Goal: Information Seeking & Learning: Learn about a topic

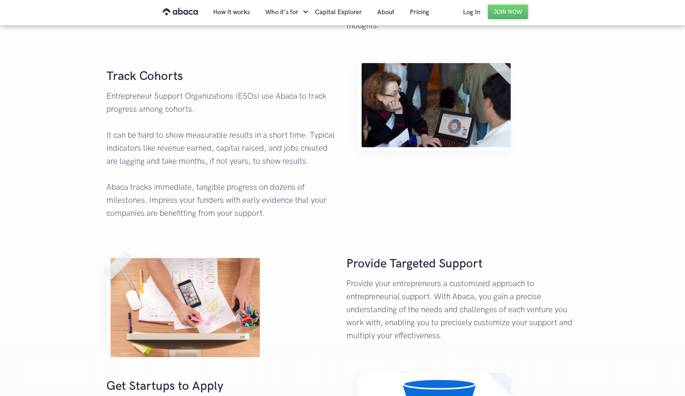
scroll to position [429, 0]
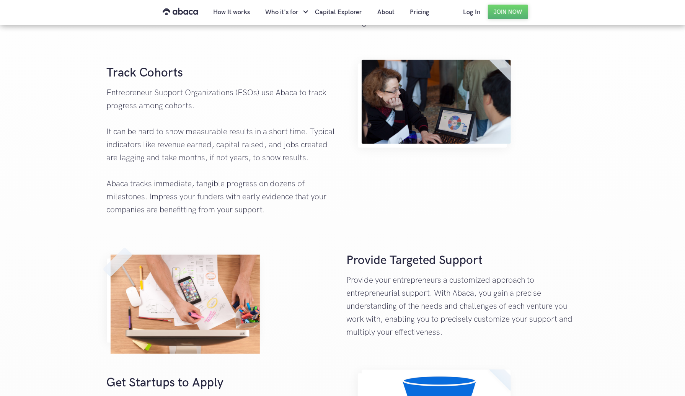
click at [182, 129] on p "Entrepreneur Support Organizations (ESOs) use Abaca to track progress among coh…" at bounding box center [223, 152] width 232 height 130
click at [167, 126] on p "Entrepreneur Support Organizations (ESOs) use Abaca to track progress among coh…" at bounding box center [223, 152] width 232 height 130
click at [140, 80] on strong "Track Cohorts" at bounding box center [145, 72] width 77 height 15
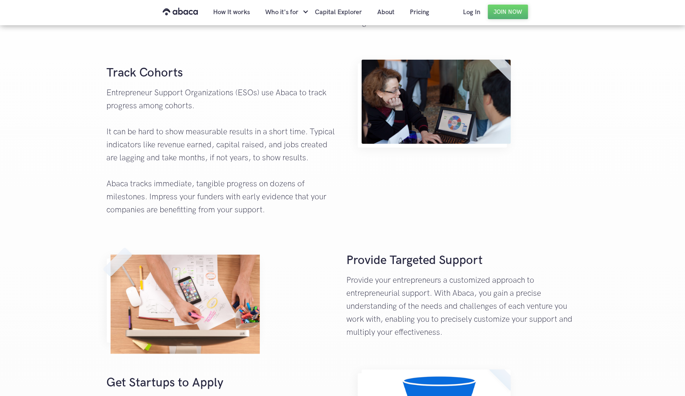
click at [195, 114] on p "Entrepreneur Support Organizations (ESOs) use Abaca to track progress among coh…" at bounding box center [223, 152] width 232 height 130
click at [183, 141] on p "Entrepreneur Support Organizations (ESOs) use Abaca to track progress among coh…" at bounding box center [223, 152] width 232 height 130
click at [166, 156] on p "Entrepreneur Support Organizations (ESOs) use Abaca to track progress among coh…" at bounding box center [223, 152] width 232 height 130
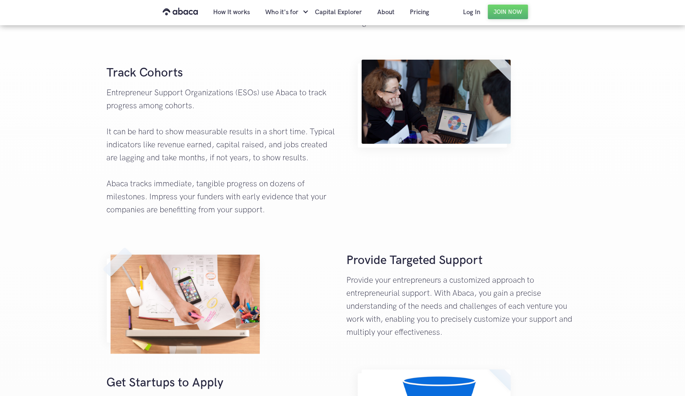
click at [179, 206] on p "Entrepreneur Support Organizations (ESOs) use Abaca to track progress among coh…" at bounding box center [223, 152] width 232 height 130
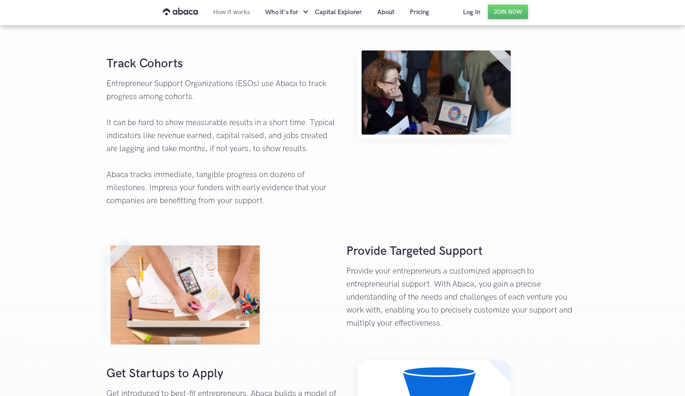
scroll to position [436, 0]
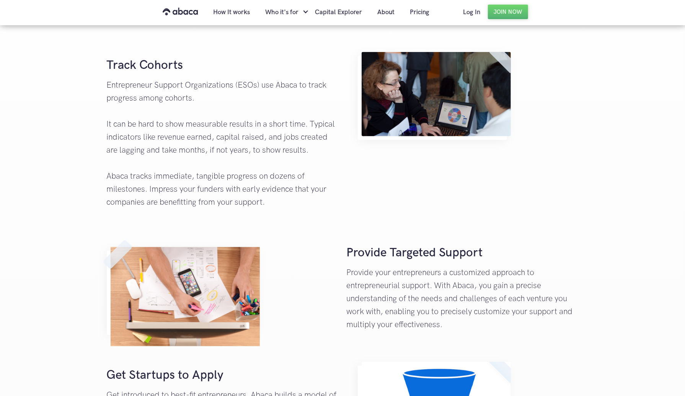
click at [227, 120] on p "Entrepreneur Support Organizations (ESOs) use Abaca to track progress among coh…" at bounding box center [223, 144] width 232 height 130
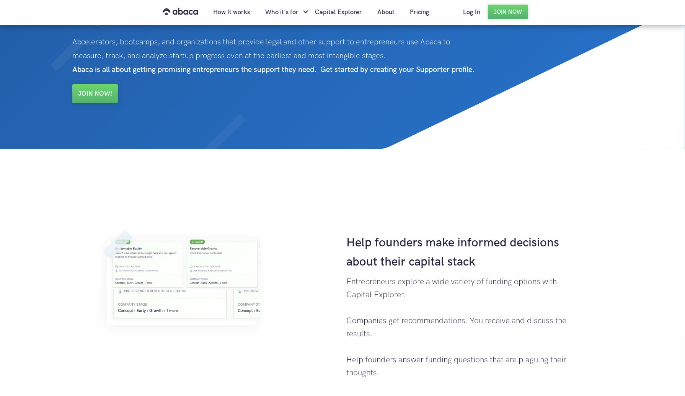
scroll to position [0, 0]
